Goal: Task Accomplishment & Management: Use online tool/utility

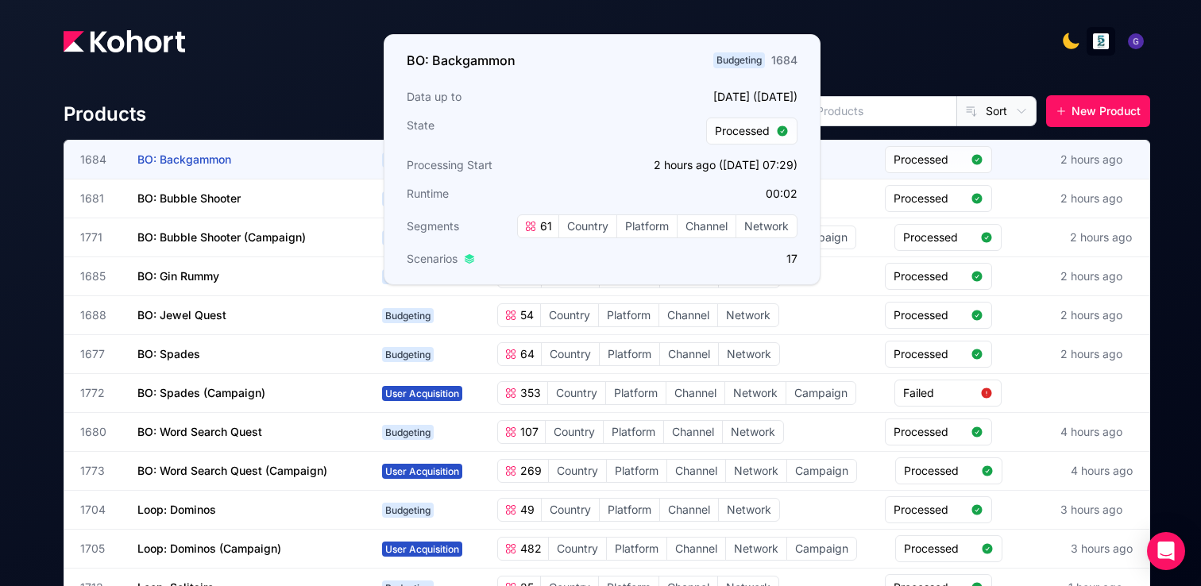
click at [195, 155] on span "BO: Backgammon" at bounding box center [184, 159] width 94 height 14
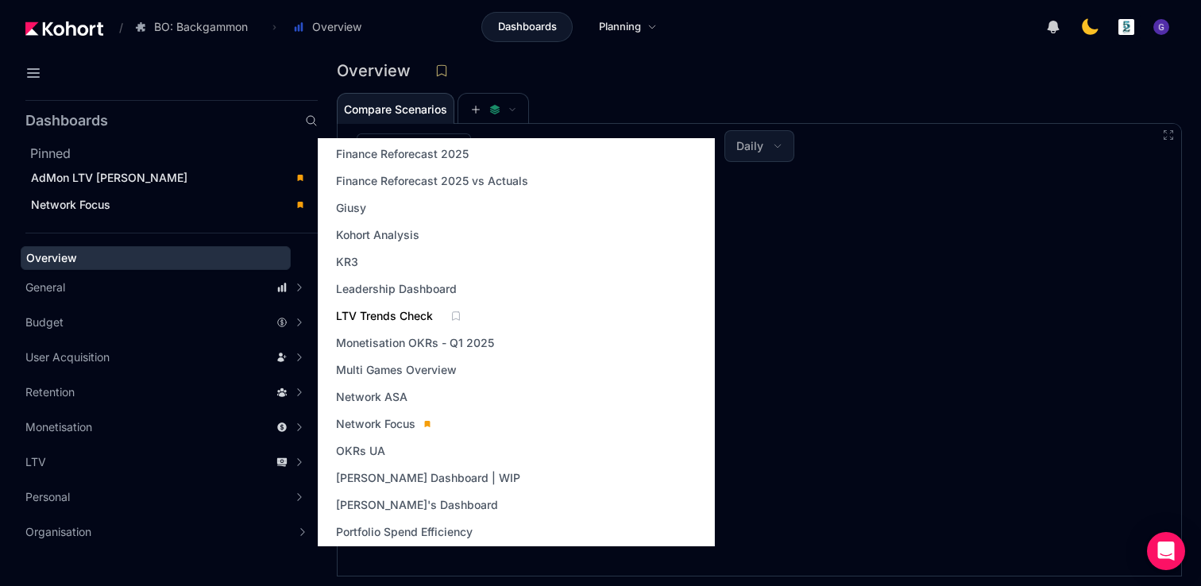
scroll to position [351, 0]
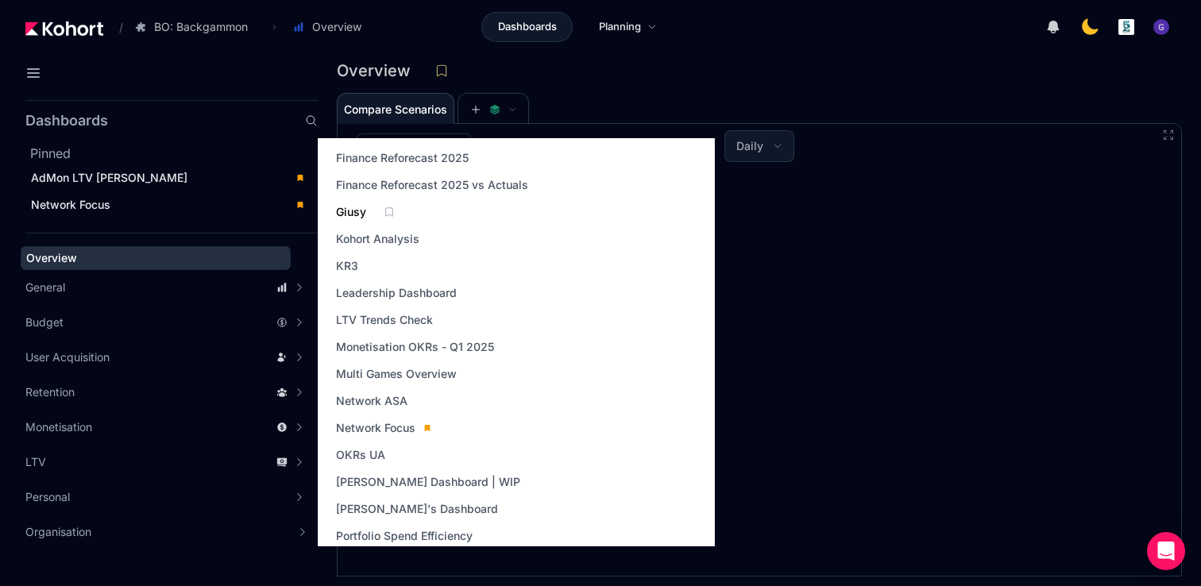
click at [356, 214] on span "Giusy" at bounding box center [351, 212] width 30 height 16
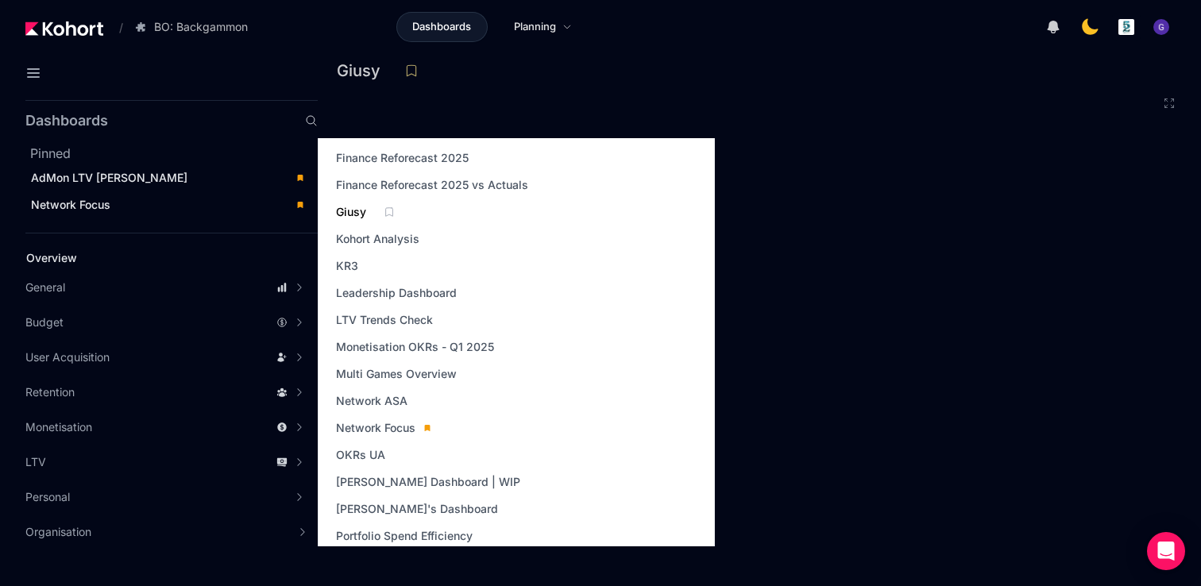
click at [350, 209] on span "Giusy" at bounding box center [351, 212] width 30 height 16
click at [351, 215] on span "Giusy" at bounding box center [351, 212] width 30 height 16
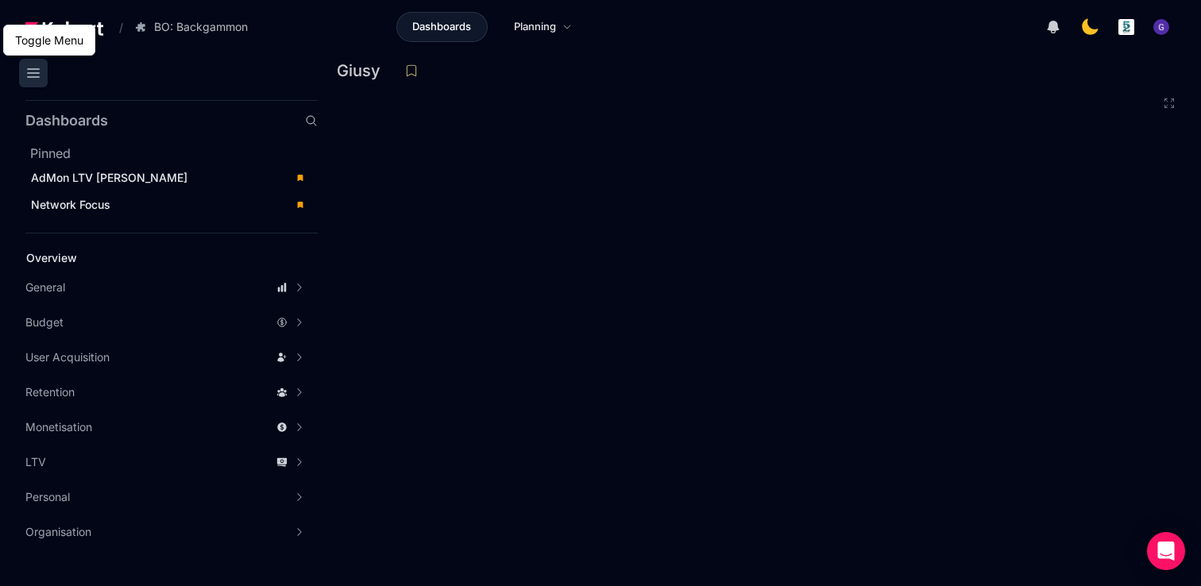
click at [29, 69] on icon at bounding box center [33, 73] width 11 height 8
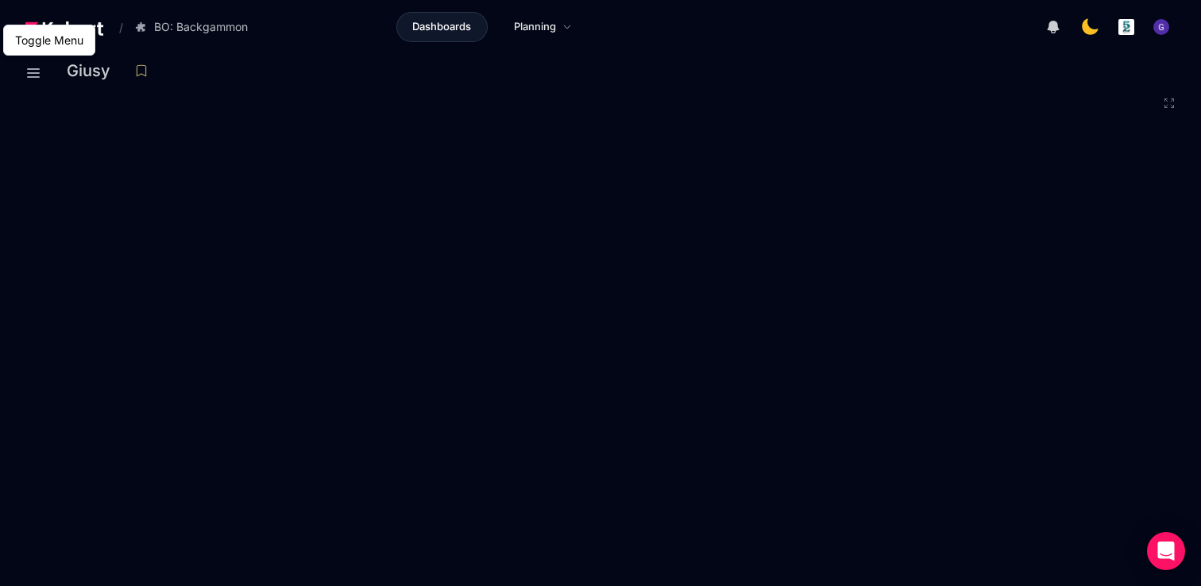
click at [850, 90] on div "Giusy" at bounding box center [624, 75] width 1115 height 33
